Goal: Task Accomplishment & Management: Use online tool/utility

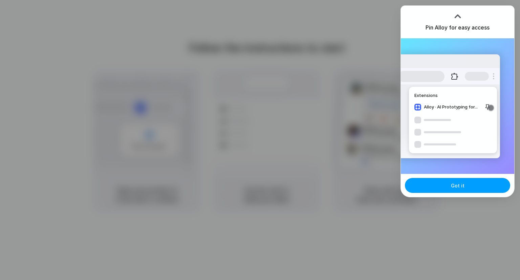
click at [451, 189] on button "Got it" at bounding box center [457, 185] width 105 height 15
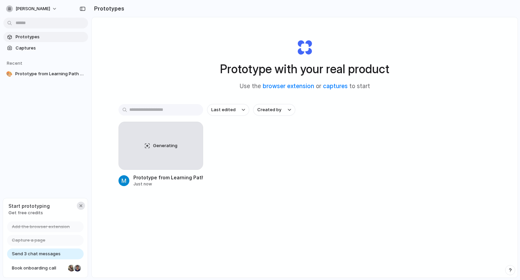
click at [81, 202] on button "button" at bounding box center [81, 206] width 8 height 8
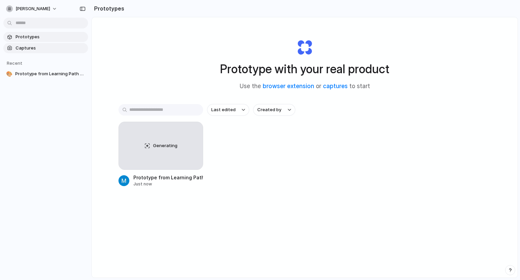
click at [25, 47] on span "Captures" at bounding box center [51, 48] width 70 height 7
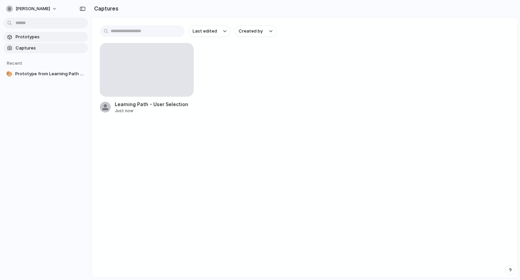
click at [30, 36] on span "Prototypes" at bounding box center [51, 37] width 70 height 7
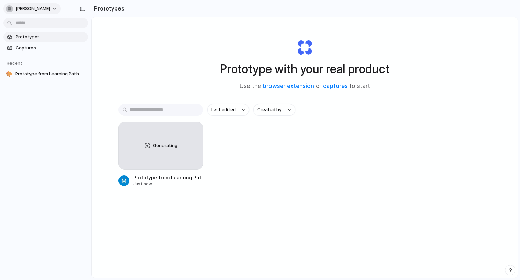
click at [46, 6] on span "[PERSON_NAME]" at bounding box center [33, 8] width 35 height 7
click at [32, 21] on span "Settings" at bounding box center [25, 24] width 19 height 7
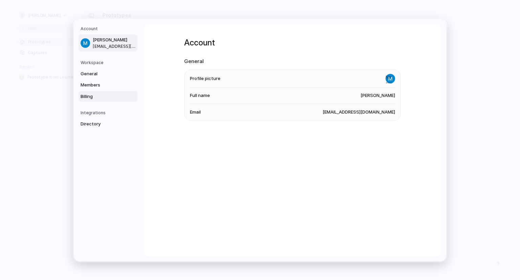
click at [106, 95] on span "Billing" at bounding box center [102, 96] width 43 height 7
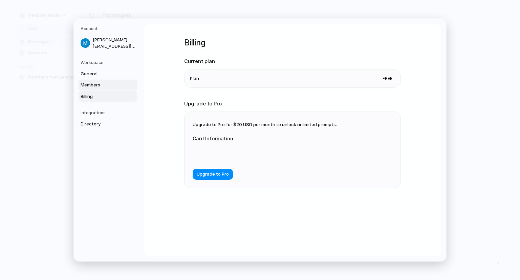
click at [100, 86] on span "Members" at bounding box center [102, 85] width 43 height 7
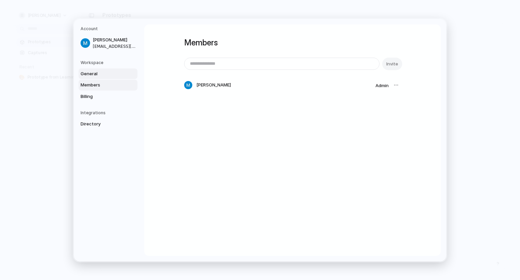
click at [100, 76] on span "General" at bounding box center [102, 73] width 43 height 7
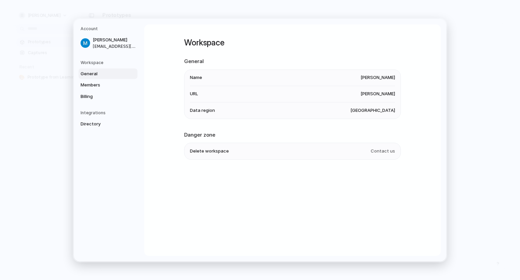
click at [88, 111] on h5 "Integrations" at bounding box center [109, 113] width 57 height 6
click at [89, 120] on link "Directory" at bounding box center [108, 124] width 59 height 11
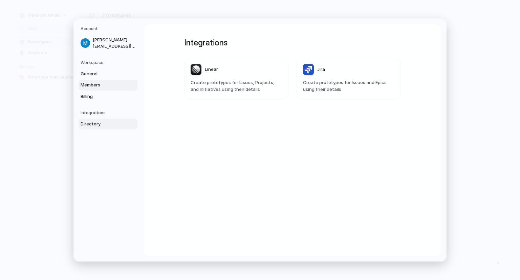
click at [107, 83] on span "Members" at bounding box center [102, 85] width 43 height 7
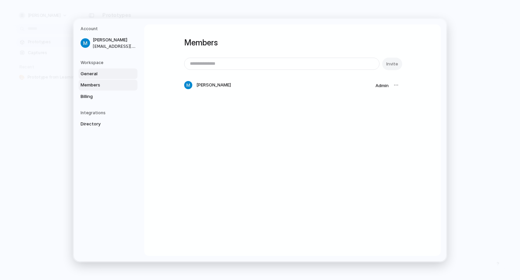
click at [106, 71] on span "General" at bounding box center [102, 73] width 43 height 7
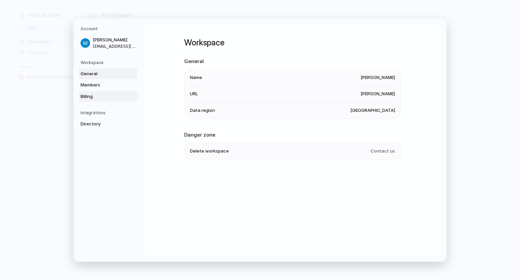
click at [99, 93] on span "Billing" at bounding box center [102, 96] width 43 height 7
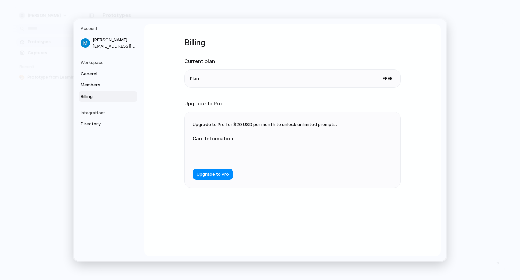
click at [294, 74] on li "Plan Free" at bounding box center [292, 78] width 205 height 18
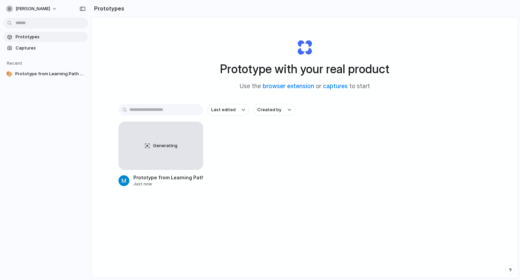
scroll to position [36, 0]
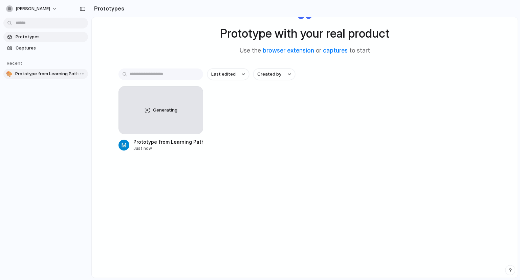
click at [45, 74] on span "Prototype from Learning Path - User Selection" at bounding box center [50, 73] width 70 height 7
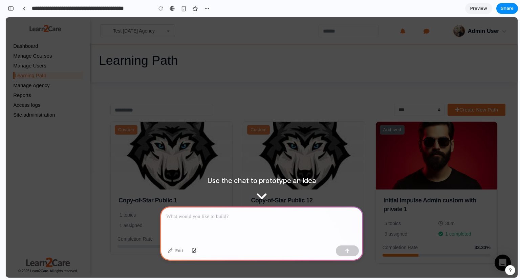
click at [209, 212] on p at bounding box center [261, 216] width 191 height 8
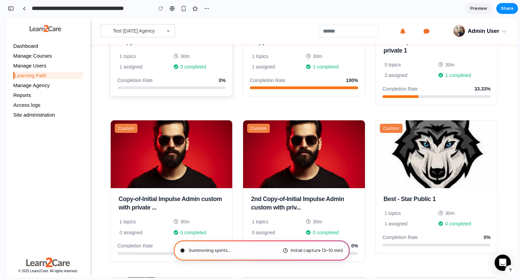
scroll to position [159, 0]
type input "**********"
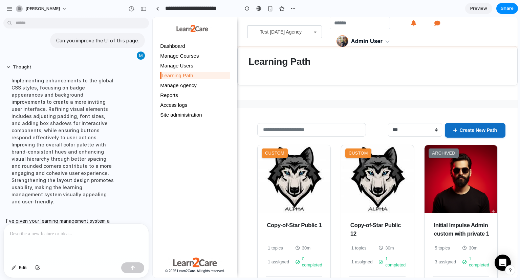
scroll to position [55, 0]
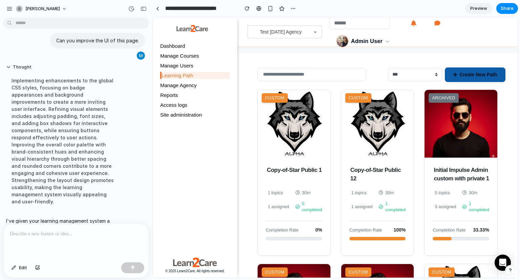
click at [474, 72] on span "Create New Path" at bounding box center [478, 74] width 37 height 7
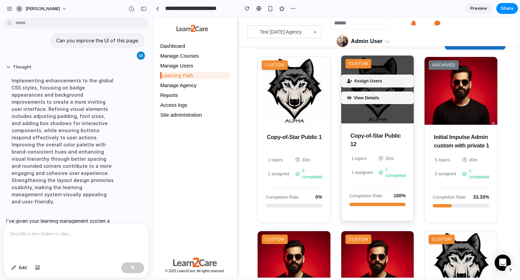
scroll to position [89, 0]
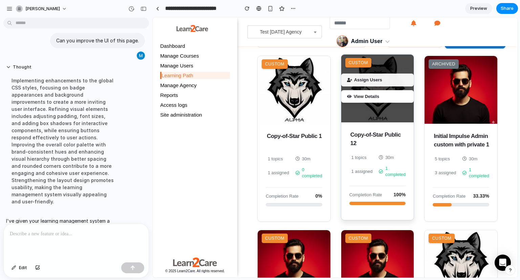
click at [376, 98] on span "View Details" at bounding box center [367, 96] width 26 height 7
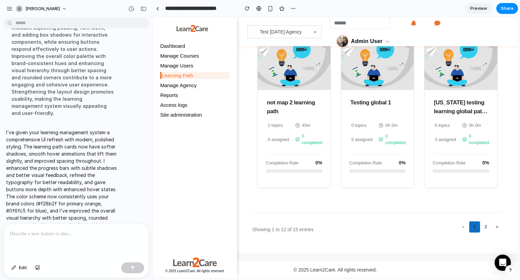
scroll to position [0, 0]
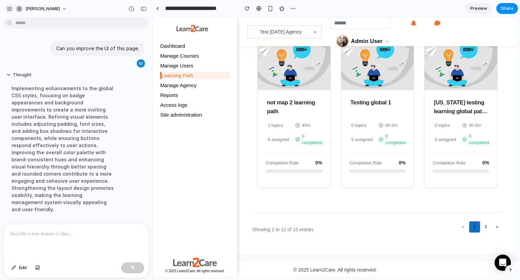
click at [10, 11] on div "button" at bounding box center [9, 9] width 6 height 6
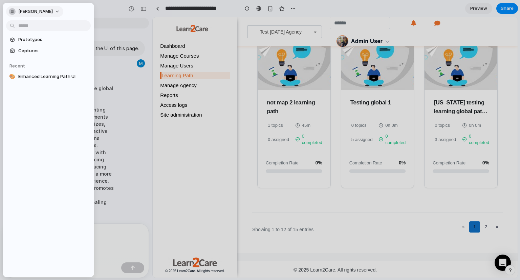
click at [41, 10] on span "[PERSON_NAME]" at bounding box center [35, 11] width 35 height 7
click at [35, 23] on span "Settings" at bounding box center [27, 26] width 19 height 7
